Goal: Navigation & Orientation: Find specific page/section

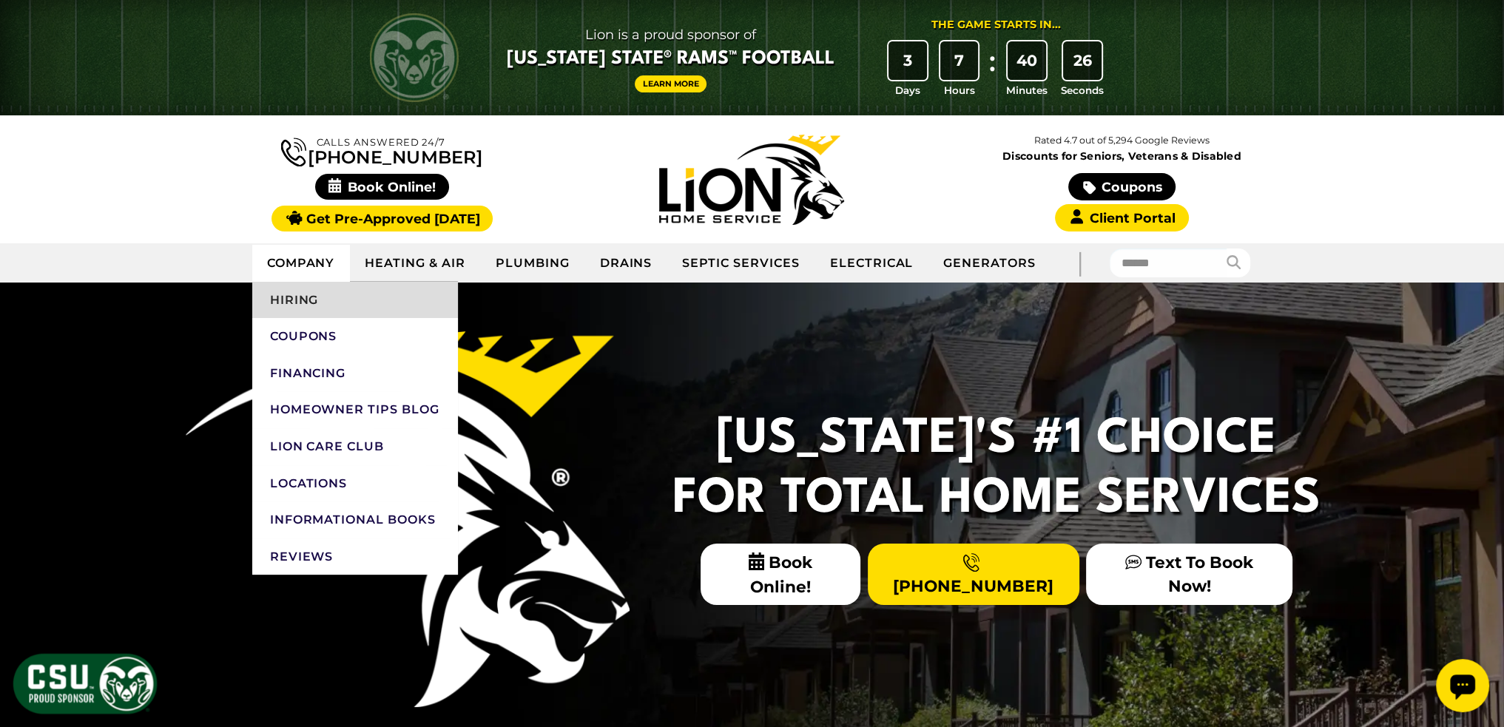
click at [308, 292] on link "Hiring" at bounding box center [355, 300] width 206 height 37
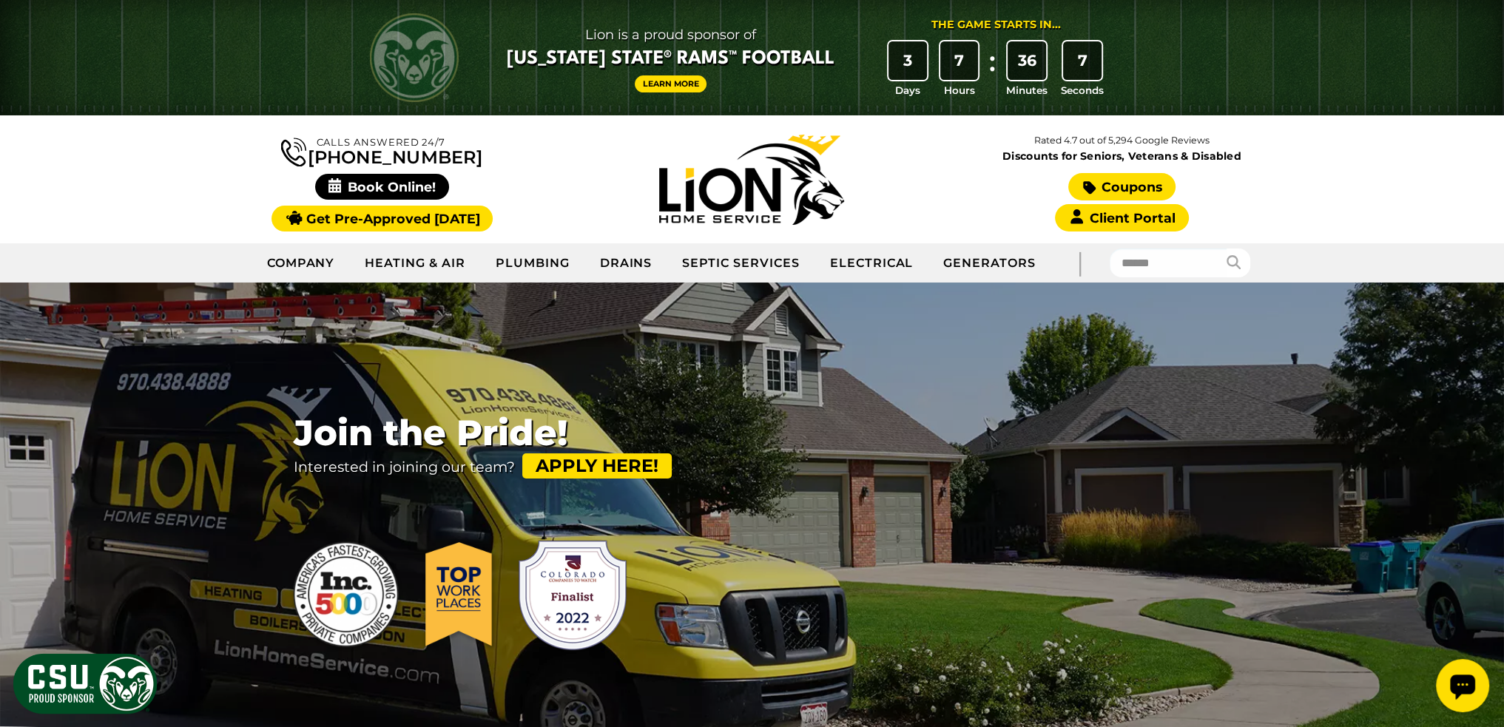
click at [1121, 180] on link "Coupons" at bounding box center [1121, 186] width 107 height 27
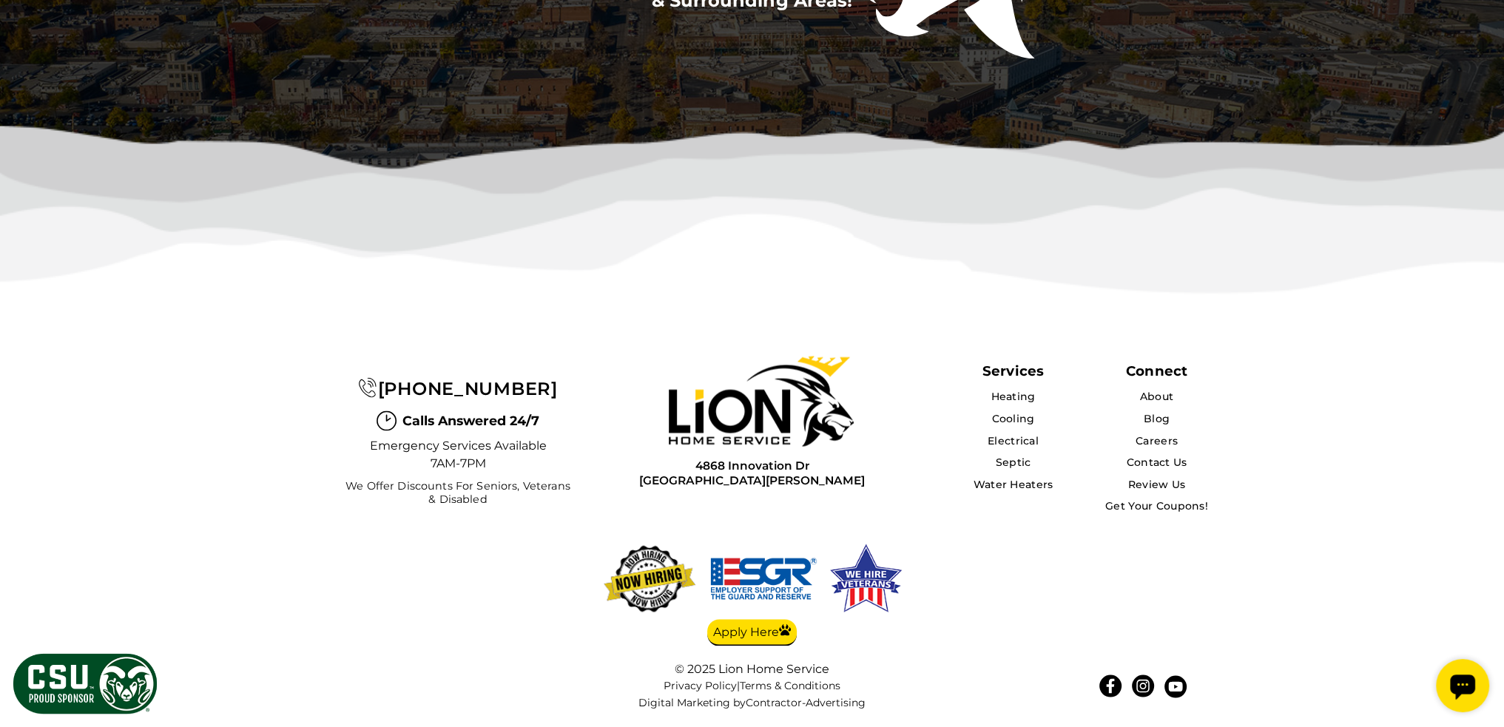
scroll to position [3633, 0]
